Goal: Transaction & Acquisition: Purchase product/service

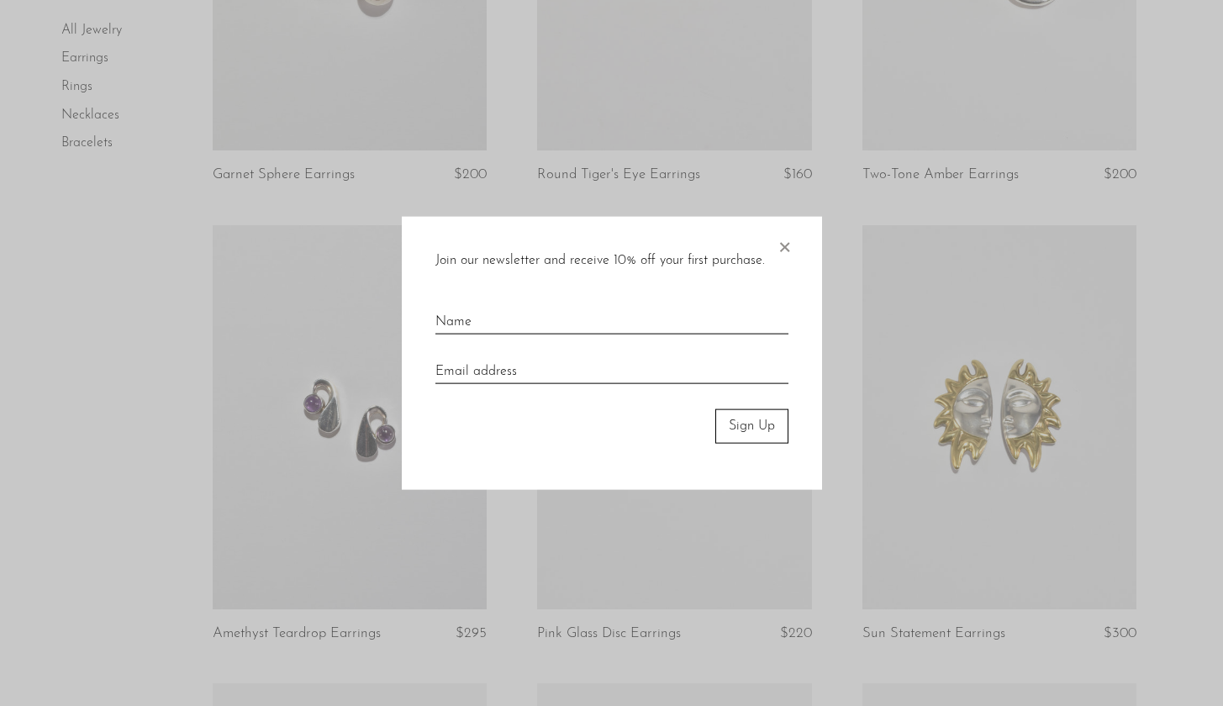
scroll to position [1324, 0]
click at [790, 245] on span "×" at bounding box center [784, 244] width 17 height 54
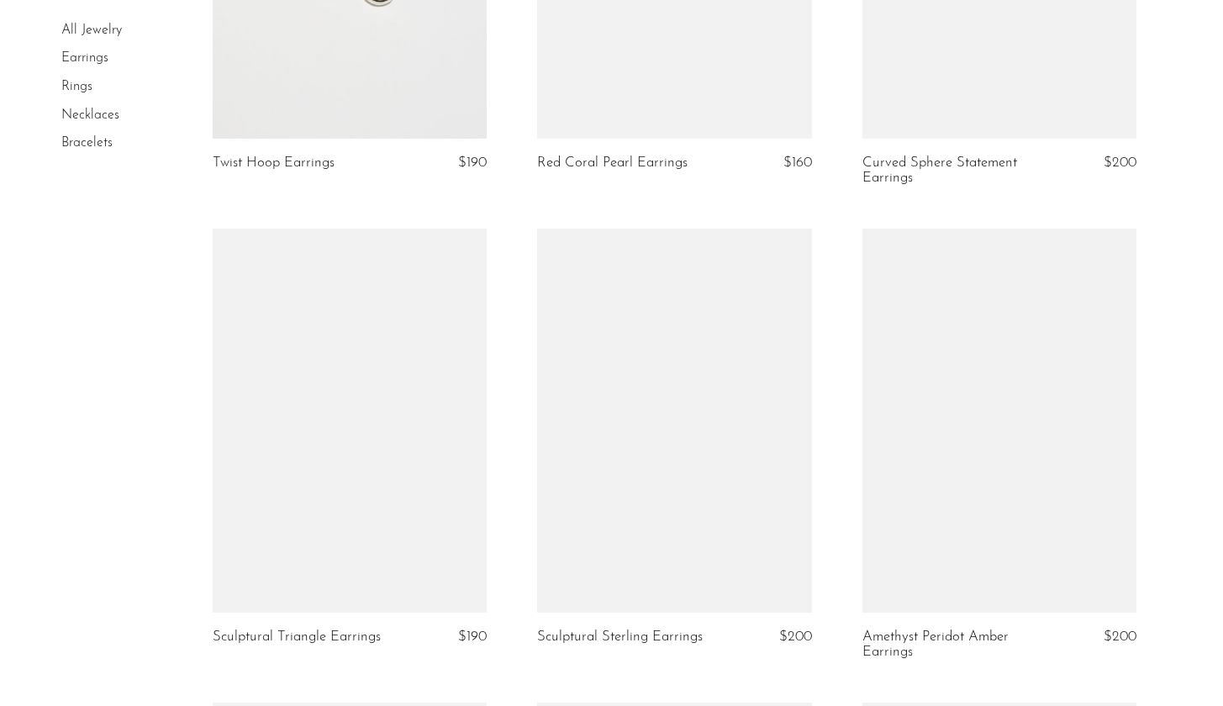
scroll to position [3149, 0]
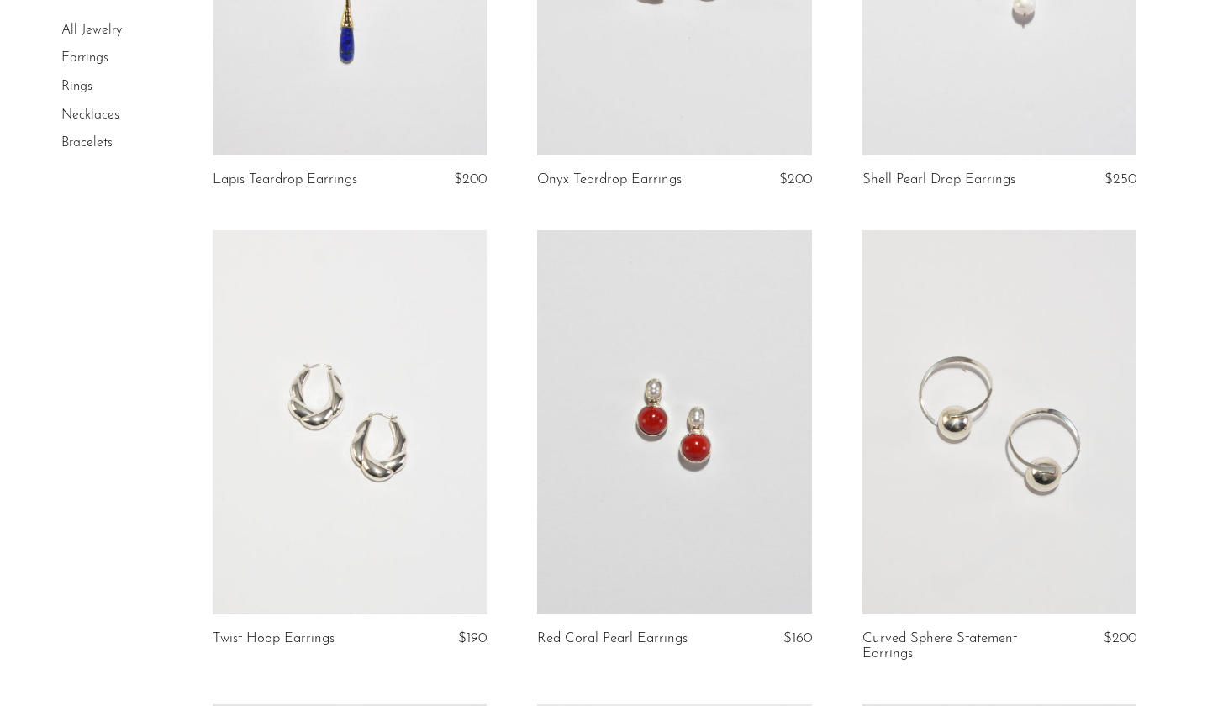
click at [639, 417] on link at bounding box center [674, 422] width 274 height 384
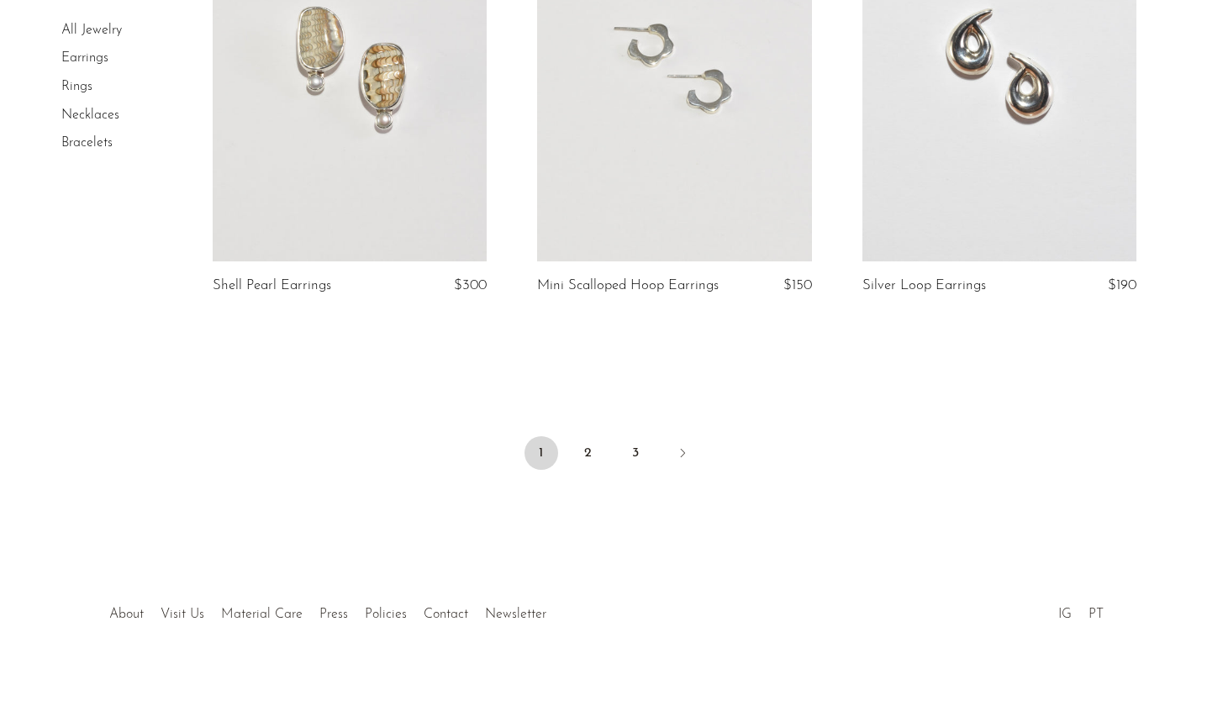
scroll to position [5367, 0]
click at [586, 437] on link "2" at bounding box center [589, 454] width 34 height 34
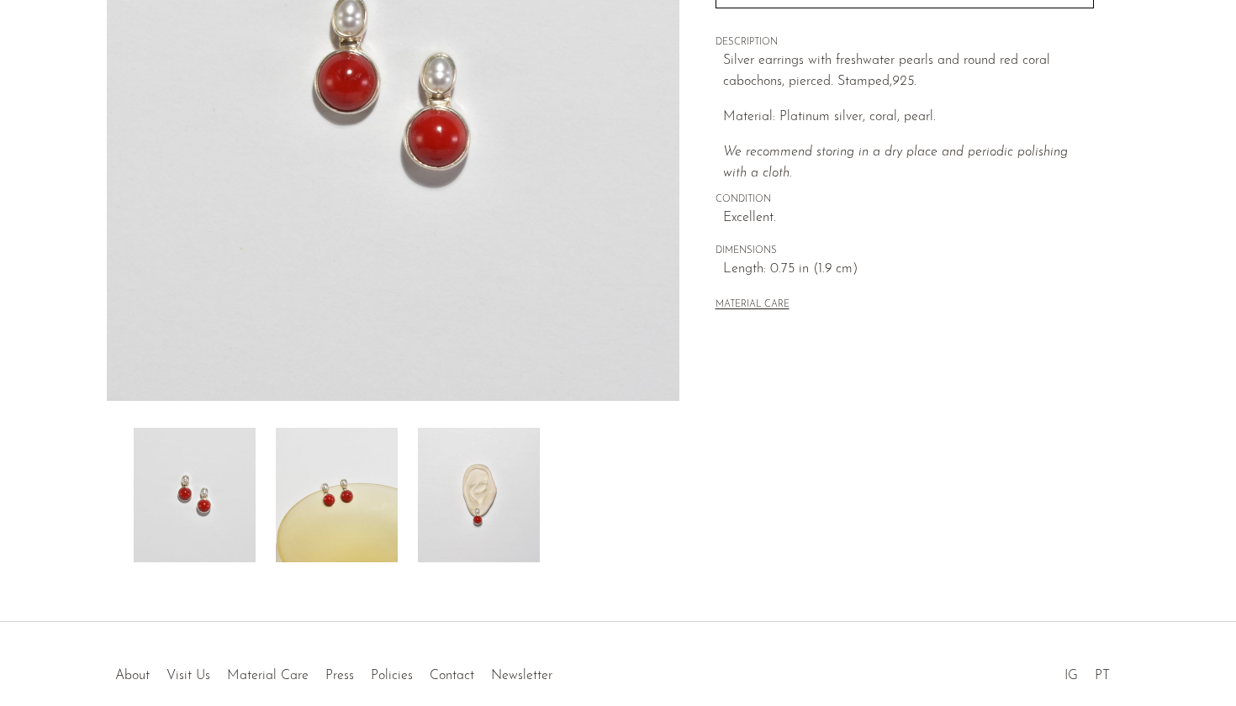
scroll to position [270, 0]
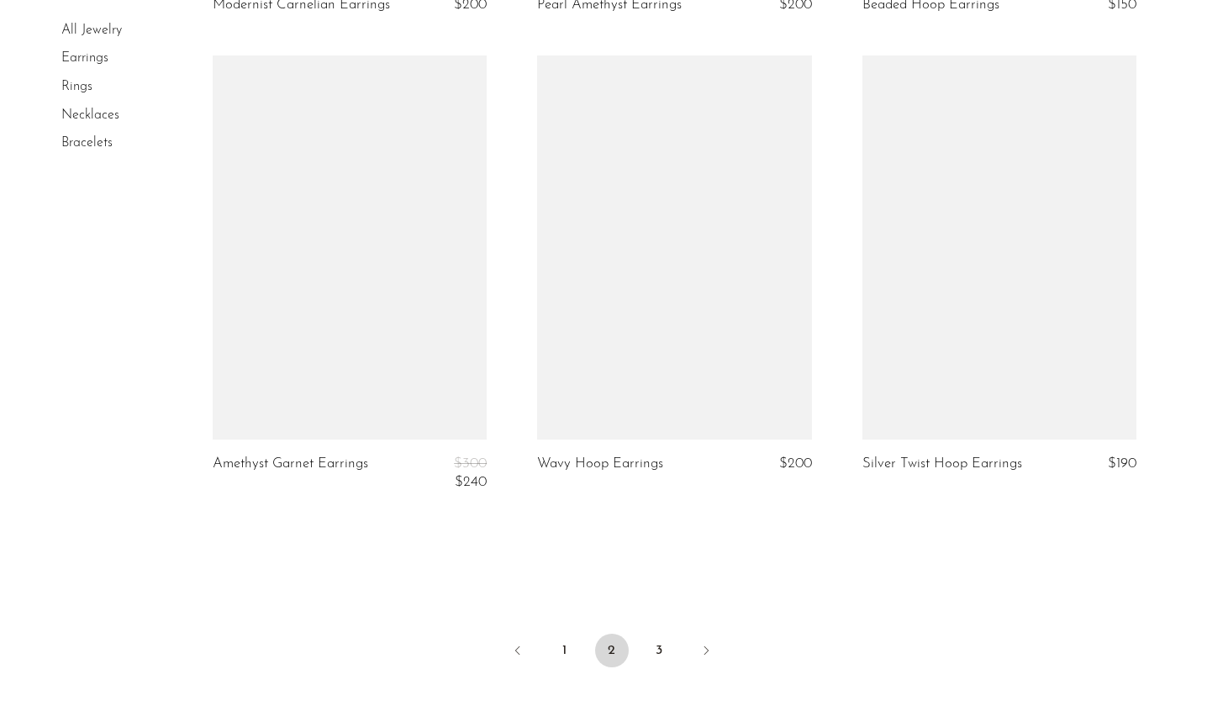
scroll to position [5226, 0]
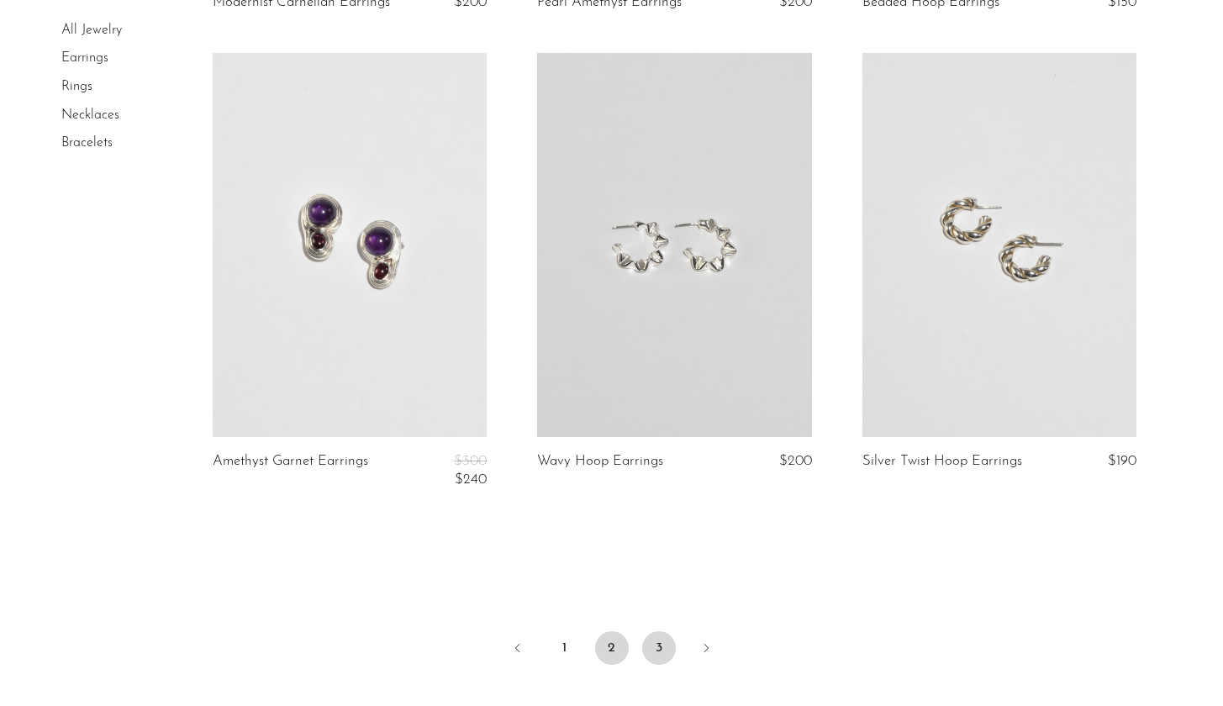
click at [655, 643] on link "3" at bounding box center [659, 648] width 34 height 34
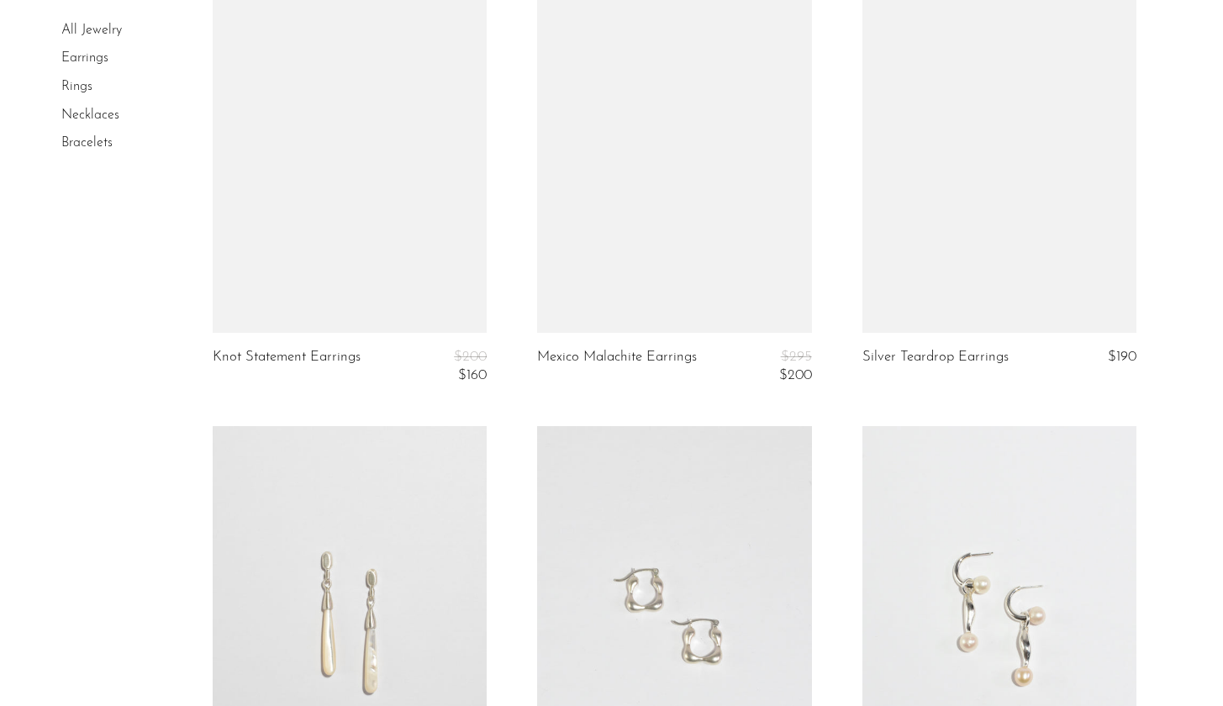
scroll to position [1641, 0]
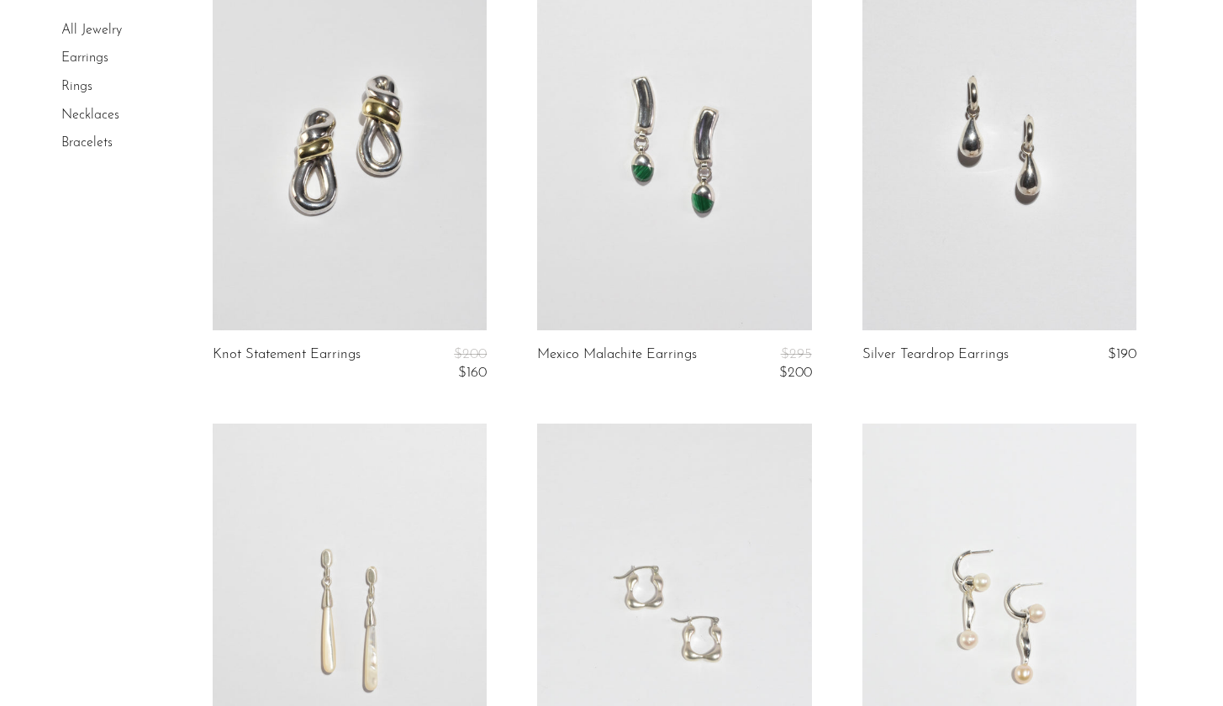
click at [1004, 238] on link at bounding box center [999, 138] width 274 height 384
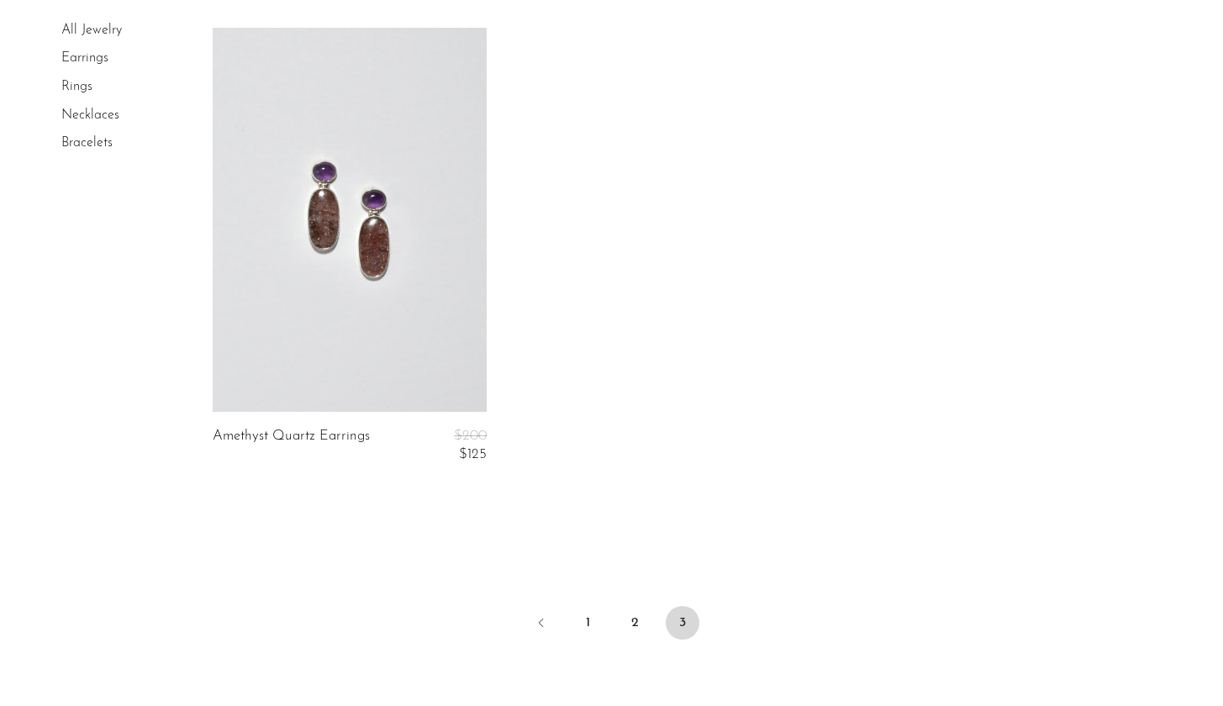
scroll to position [2534, 0]
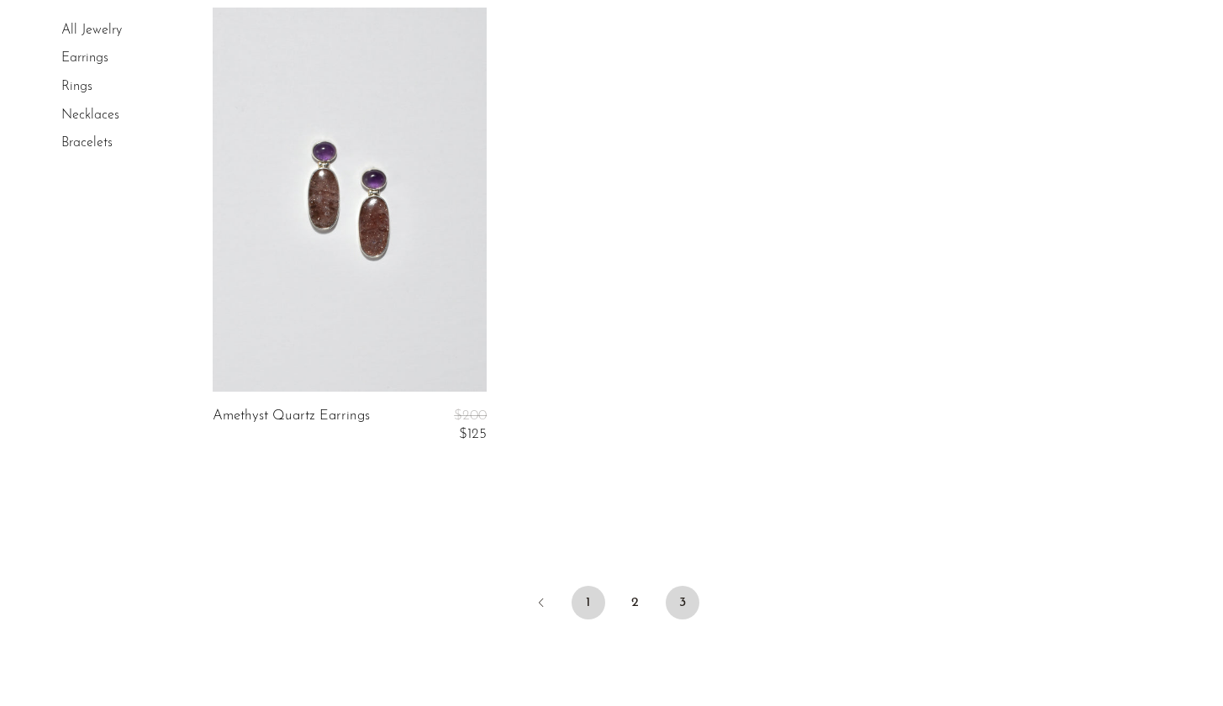
click at [585, 602] on link "1" at bounding box center [589, 603] width 34 height 34
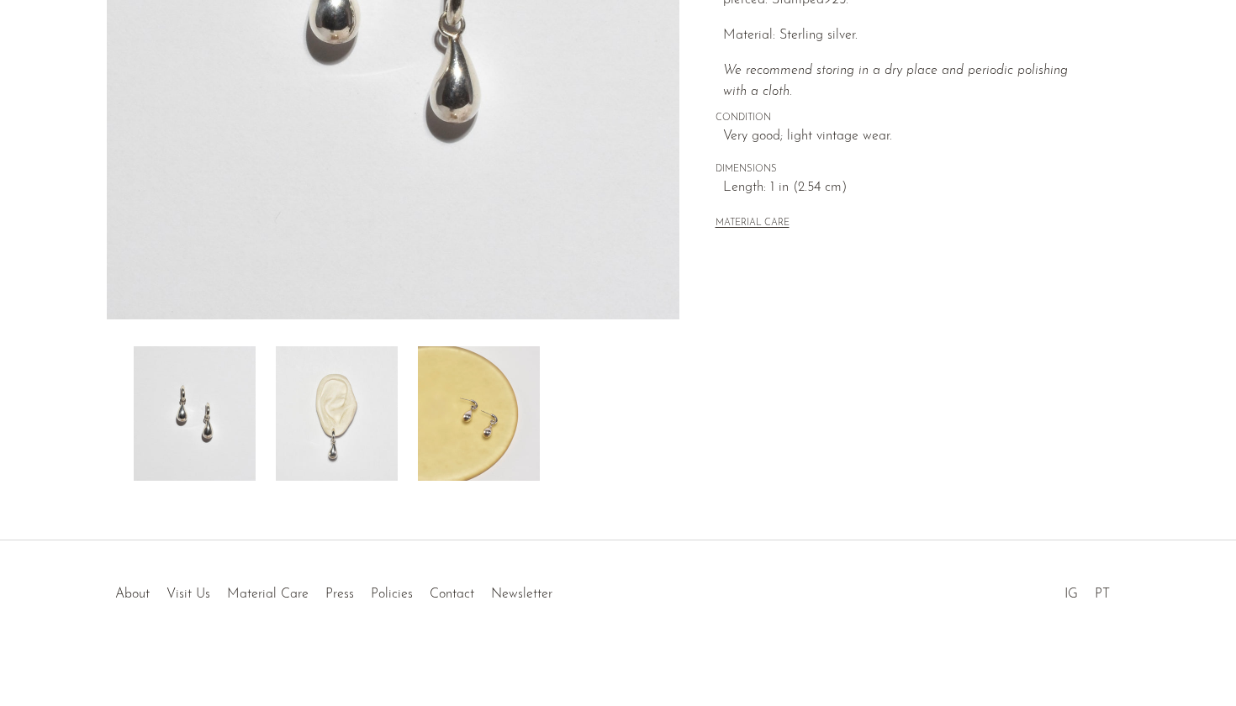
scroll to position [388, 0]
click at [355, 428] on img at bounding box center [337, 413] width 122 height 134
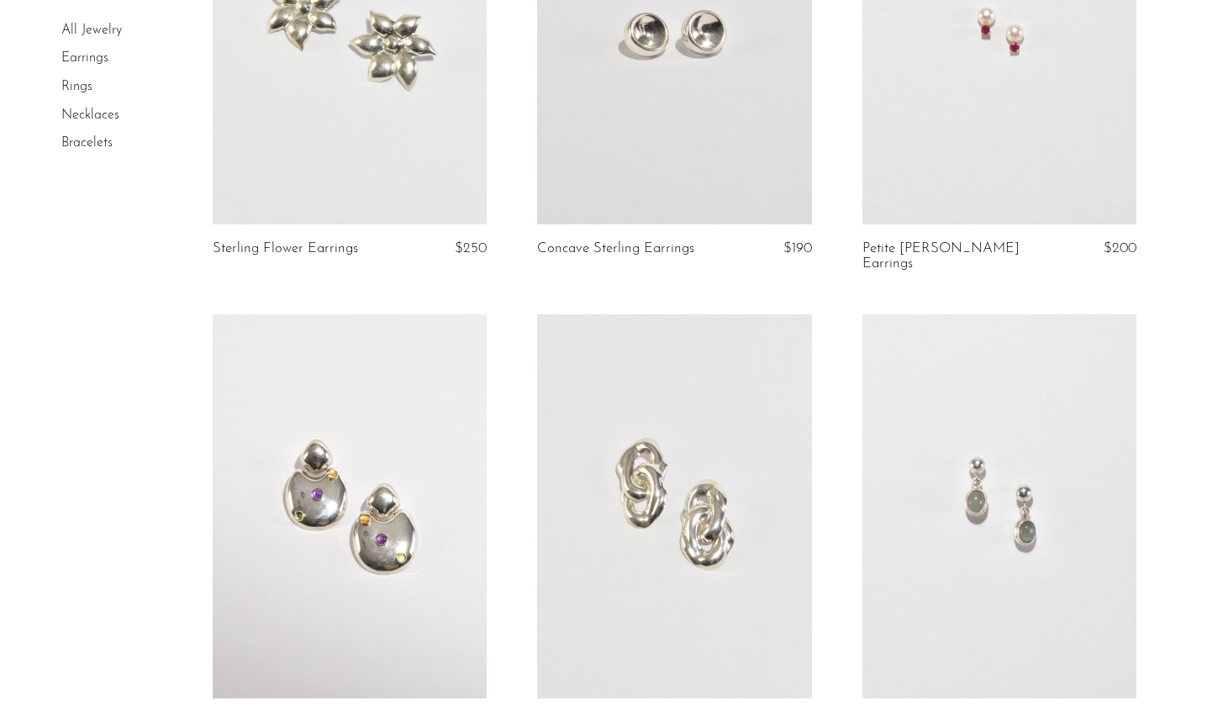
scroll to position [314, 0]
click at [957, 498] on link at bounding box center [999, 507] width 274 height 384
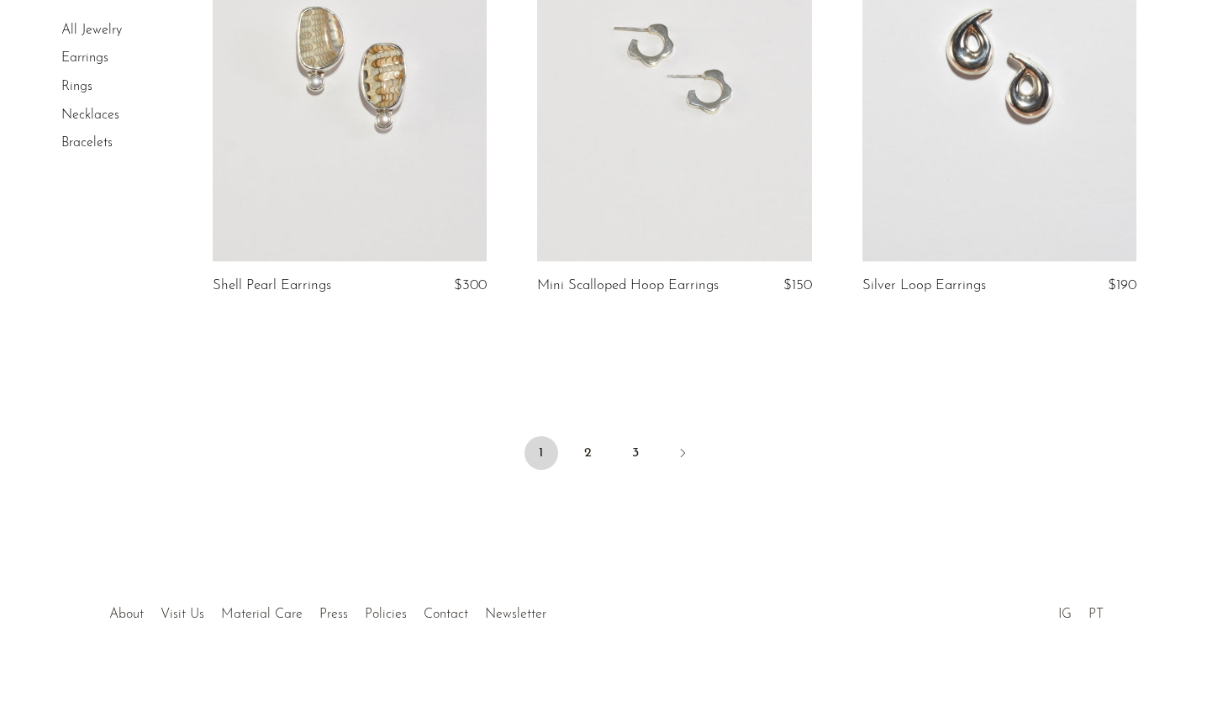
scroll to position [5367, 0]
click at [646, 440] on link "3" at bounding box center [636, 454] width 34 height 34
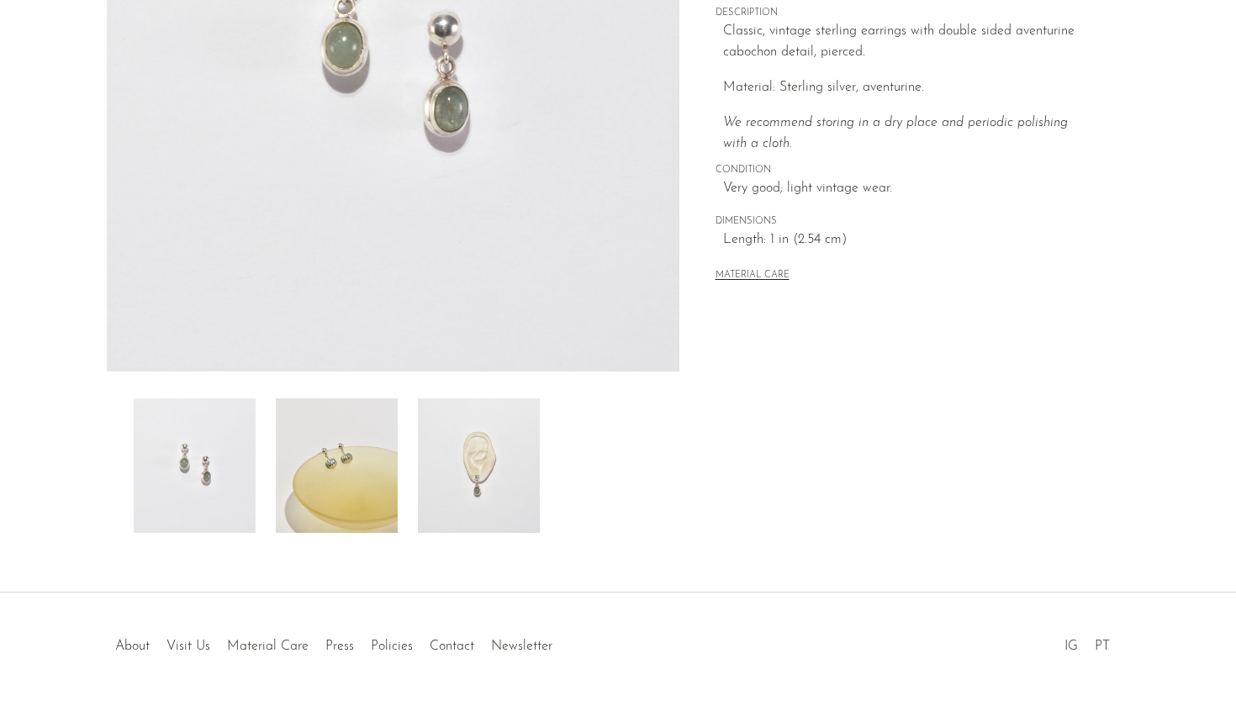
scroll to position [379, 0]
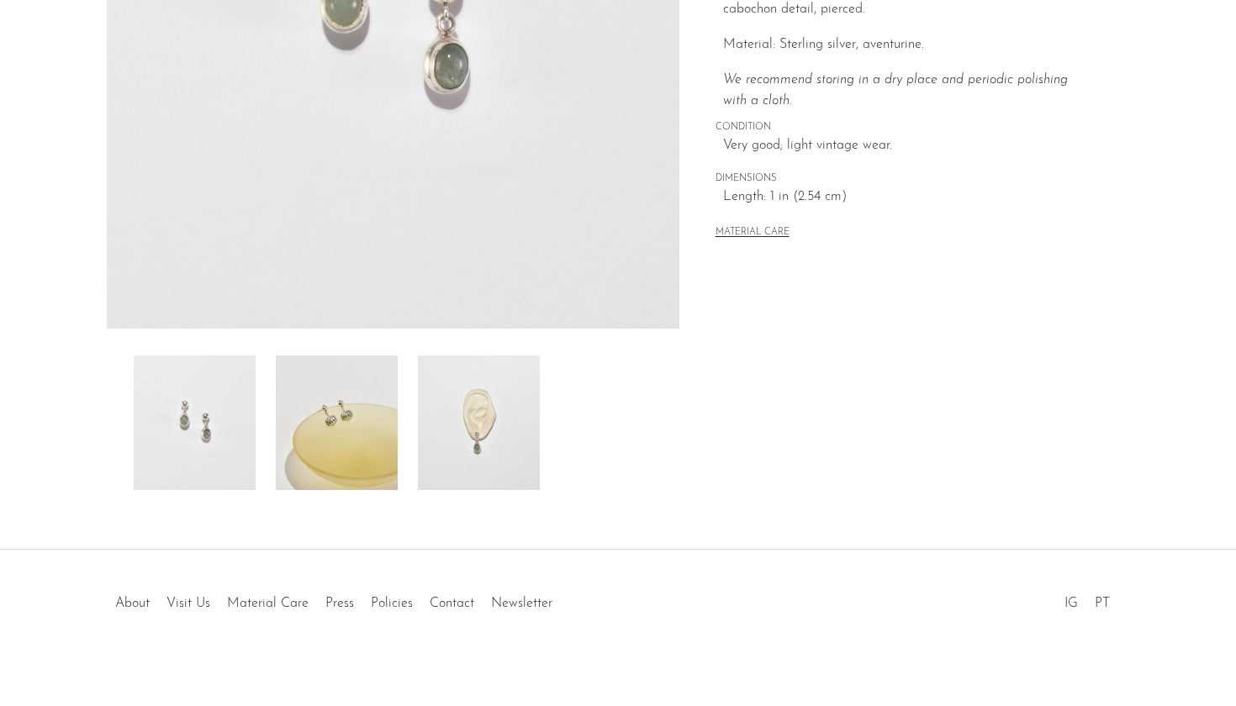
click at [485, 433] on img at bounding box center [479, 423] width 122 height 134
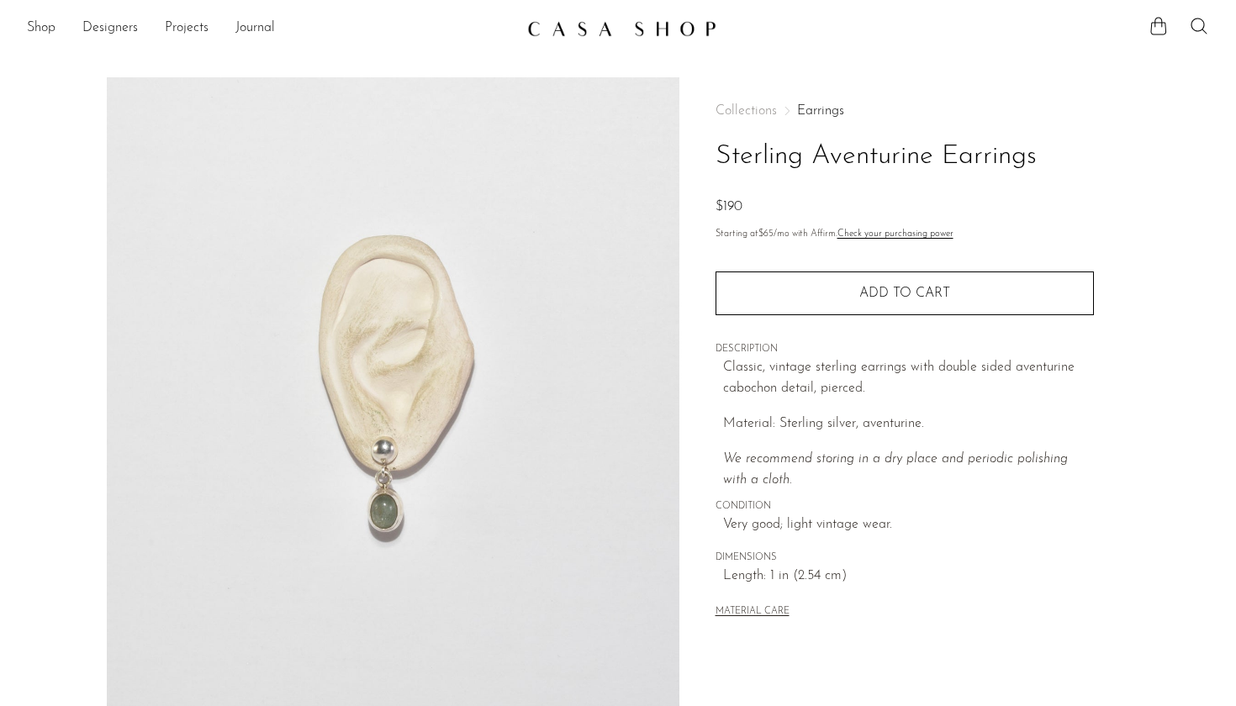
scroll to position [0, 0]
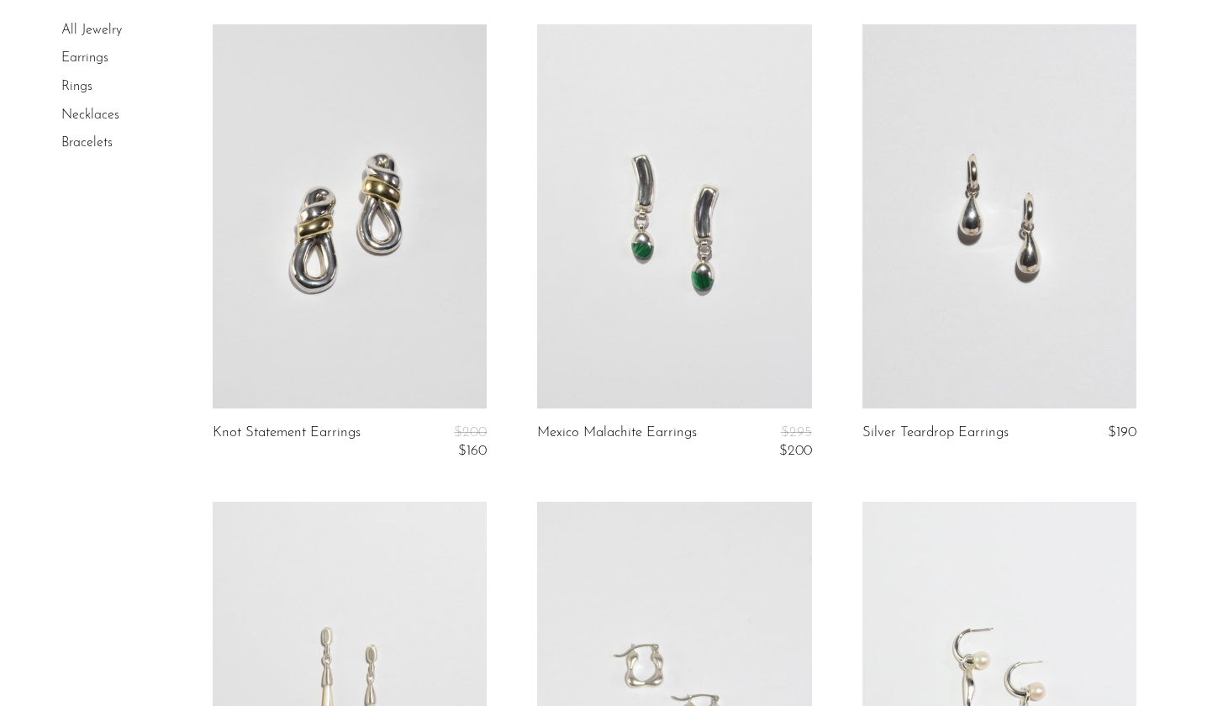
scroll to position [1564, 0]
click at [993, 253] on link at bounding box center [999, 215] width 274 height 384
